Goal: Task Accomplishment & Management: Manage account settings

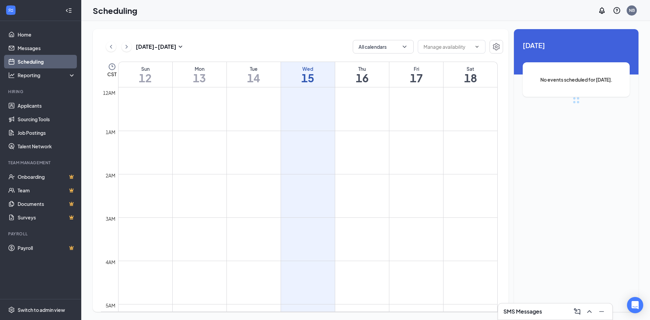
scroll to position [333, 0]
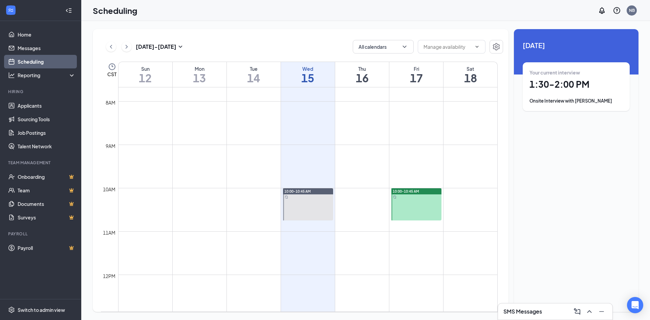
click at [415, 198] on div at bounding box center [416, 204] width 50 height 32
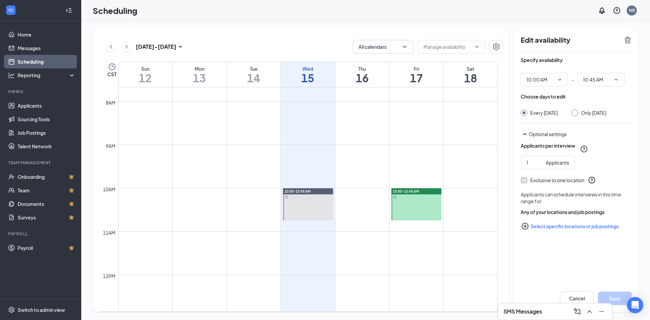
click at [300, 198] on div at bounding box center [308, 204] width 50 height 32
click at [31, 103] on link "Applicants" at bounding box center [47, 106] width 58 height 14
type input "10:00 AM"
type input "10:45 AM"
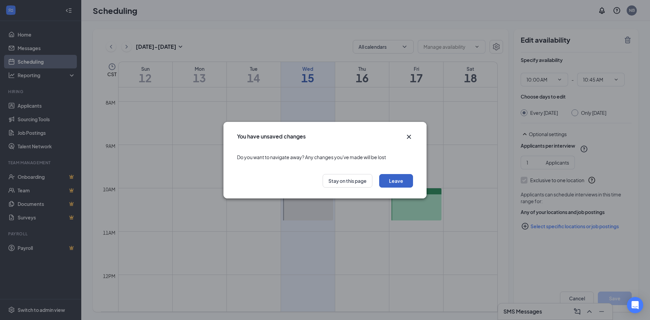
click at [396, 181] on button "Leave" at bounding box center [396, 181] width 34 height 14
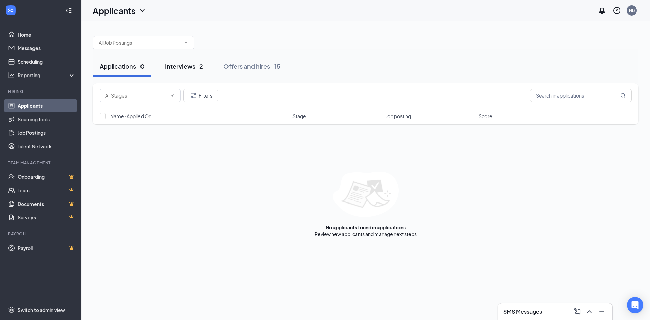
click at [196, 66] on div "Interviews · 2" at bounding box center [184, 66] width 38 height 8
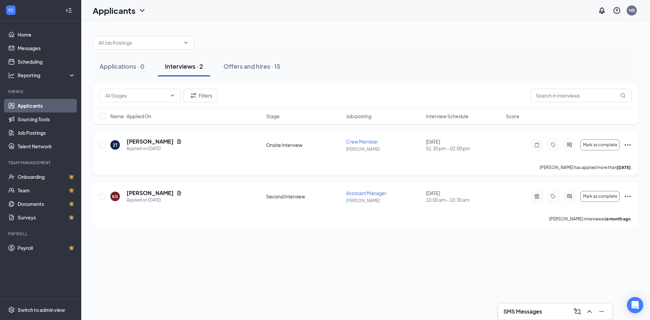
click at [629, 145] on icon "Ellipses" at bounding box center [628, 145] width 8 height 8
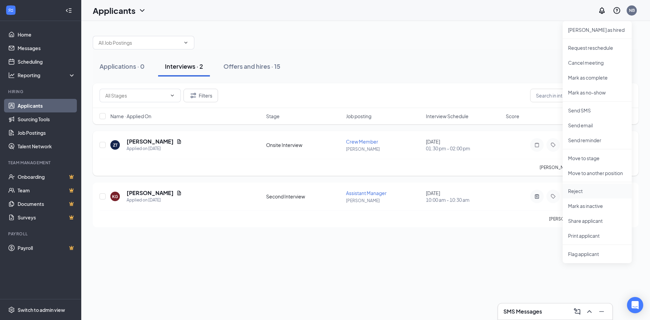
click at [578, 189] on p "Reject" at bounding box center [597, 191] width 58 height 7
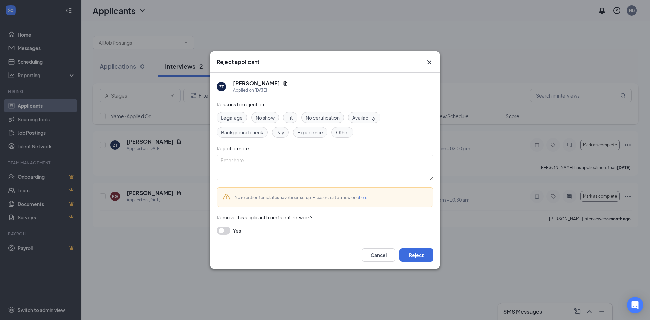
click at [292, 116] on span "Fit" at bounding box center [289, 117] width 5 height 7
click at [418, 252] on button "Reject" at bounding box center [417, 255] width 34 height 14
